Goal: Transaction & Acquisition: Purchase product/service

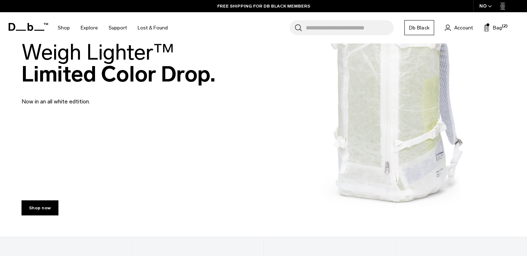
scroll to position [285, 0]
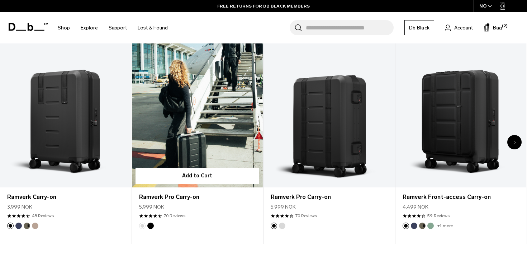
click at [199, 165] on form "Add to Cart" at bounding box center [197, 175] width 131 height 23
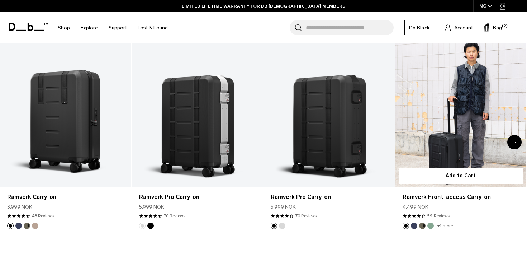
click at [433, 143] on link "Ramverk Front-access Carry-on" at bounding box center [461, 115] width 131 height 146
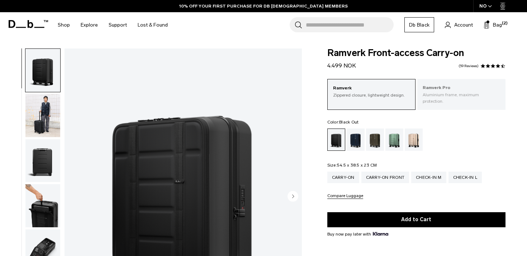
click at [444, 100] on div "Ramverk Pro Aluminium frame, maximum protection." at bounding box center [462, 94] width 88 height 31
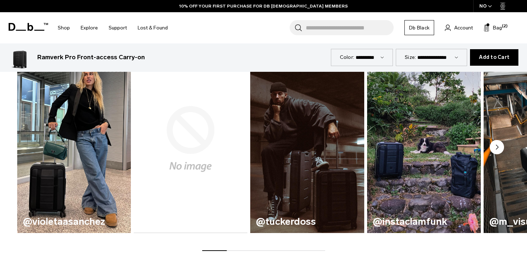
scroll to position [393, 0]
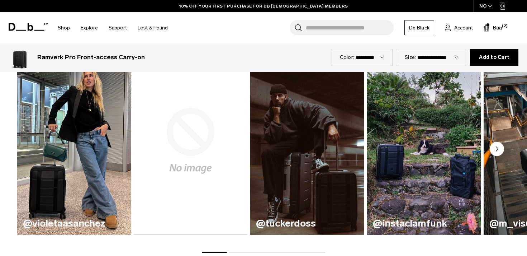
click at [497, 147] on icon "Next slide" at bounding box center [498, 149] width 2 height 4
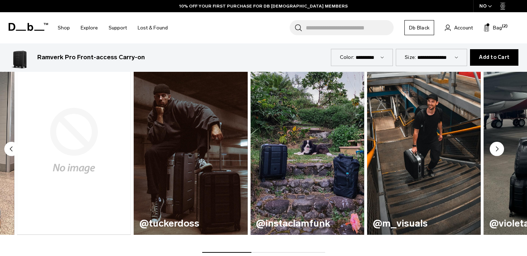
click at [497, 147] on icon "Next slide" at bounding box center [498, 149] width 2 height 4
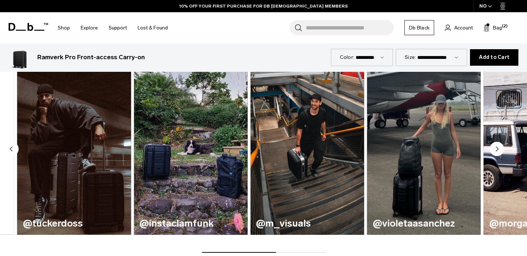
click at [497, 147] on icon "Next slide" at bounding box center [498, 149] width 2 height 4
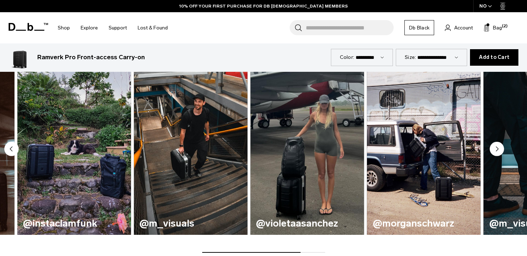
click at [497, 147] on icon "Next slide" at bounding box center [498, 149] width 2 height 4
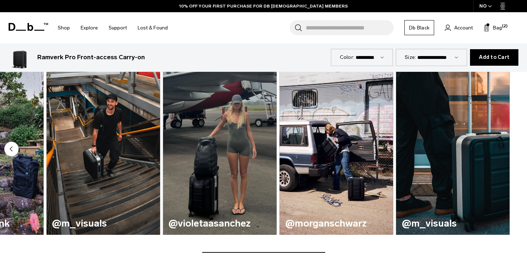
click at [497, 144] on img "8 / 8" at bounding box center [454, 141] width 114 height 188
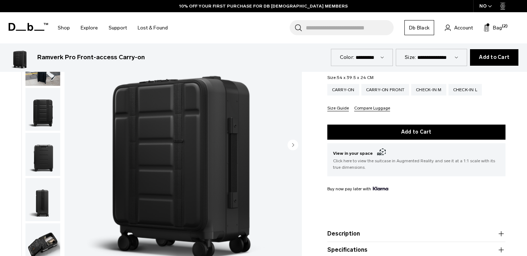
scroll to position [0, 0]
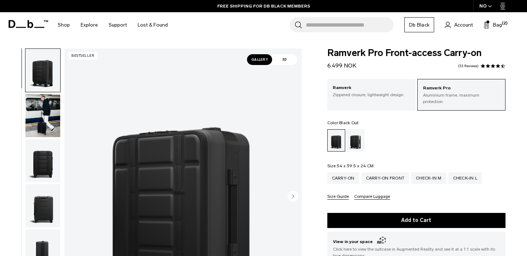
click at [332, 26] on input "Search for Bags, Luggage..." at bounding box center [350, 24] width 88 height 15
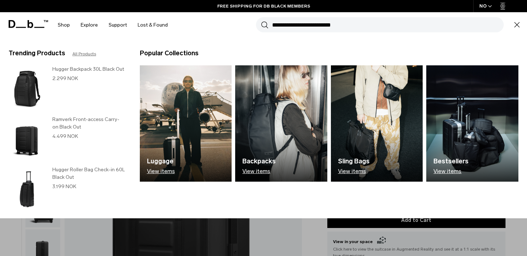
paste input "**********"
type input "**********"
click at [325, 38] on section "BUY NOW, PAY LATER WITH KLARNA 10% OFF YOUR FIRST PURCHASE FOR DB BLACK MEMBERS…" at bounding box center [263, 19] width 527 height 38
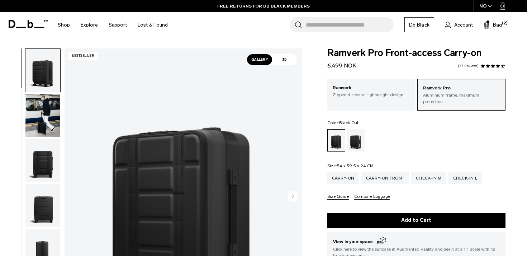
click at [386, 46] on body "Skip to content BUY NOW, PAY LATER WITH KLARNA 10% OFF YOUR FIRST PURCHASE FOR …" at bounding box center [263, 128] width 527 height 256
click at [384, 56] on span "Ramverk Pro Front-access Carry-on" at bounding box center [417, 52] width 178 height 9
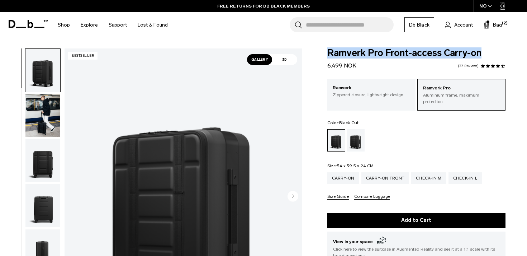
click at [384, 56] on span "Ramverk Pro Front-access Carry-on" at bounding box center [417, 52] width 178 height 9
copy div "Ramverk Pro Front-access Carry-on"
